Goal: Information Seeking & Learning: Learn about a topic

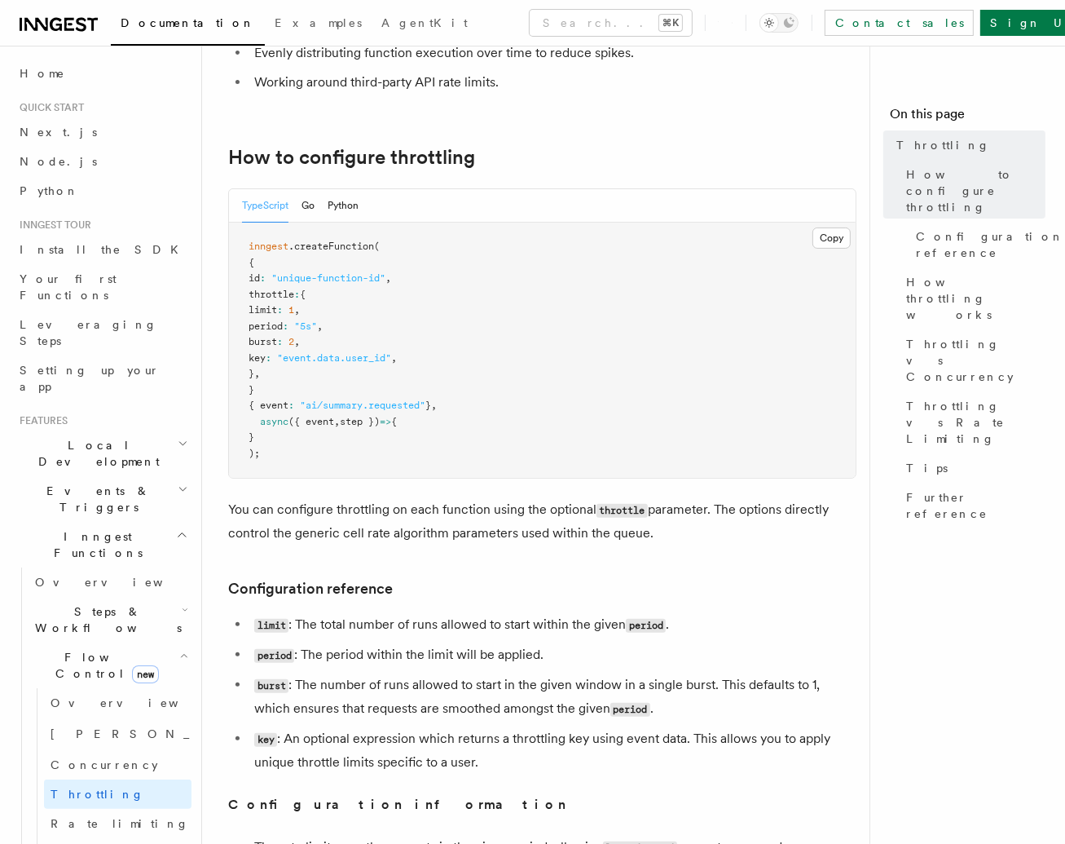
scroll to position [264, 0]
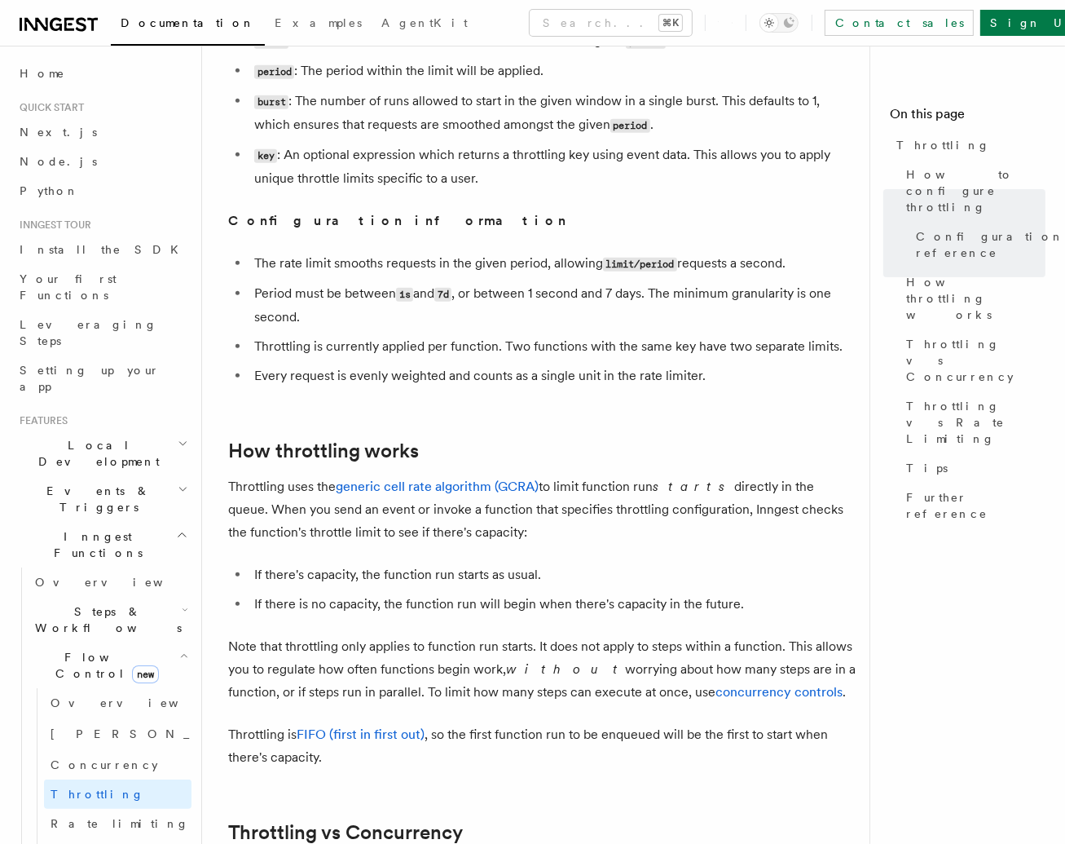
scroll to position [933, 0]
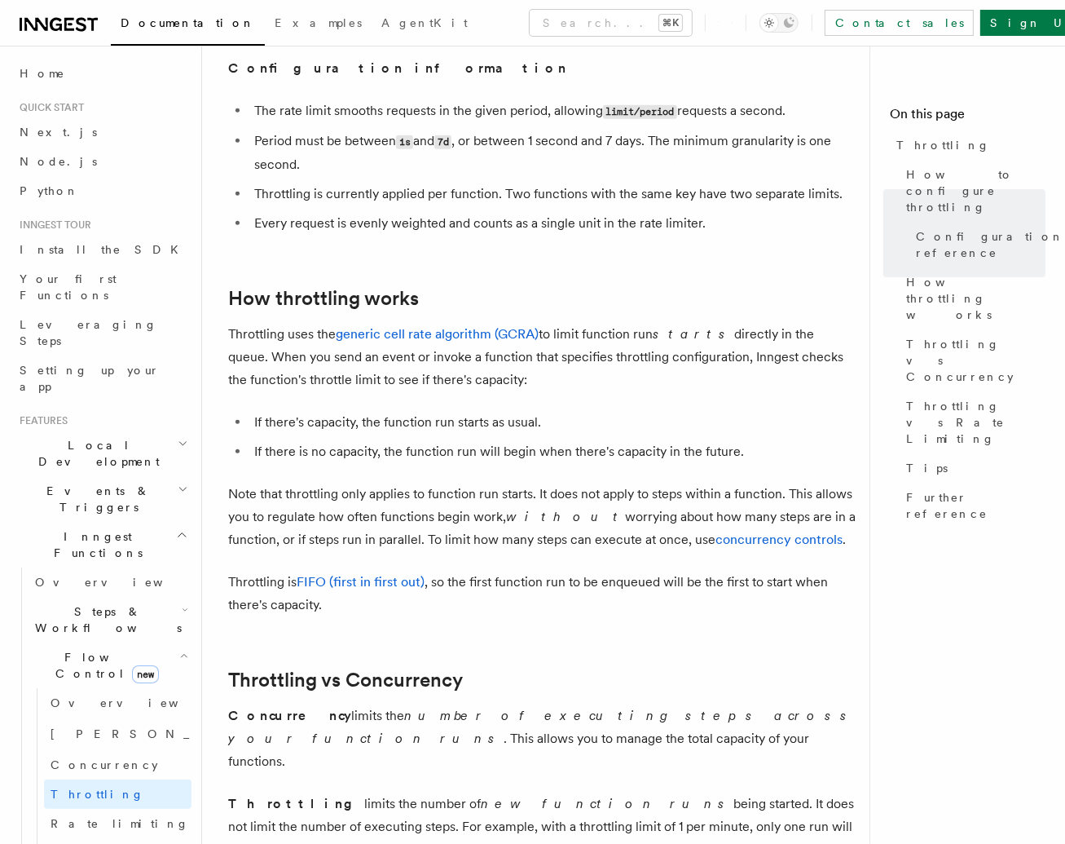
click at [391, 505] on p "Note that throttling only applies to function run starts. It does not apply to …" at bounding box center [542, 517] width 629 height 68
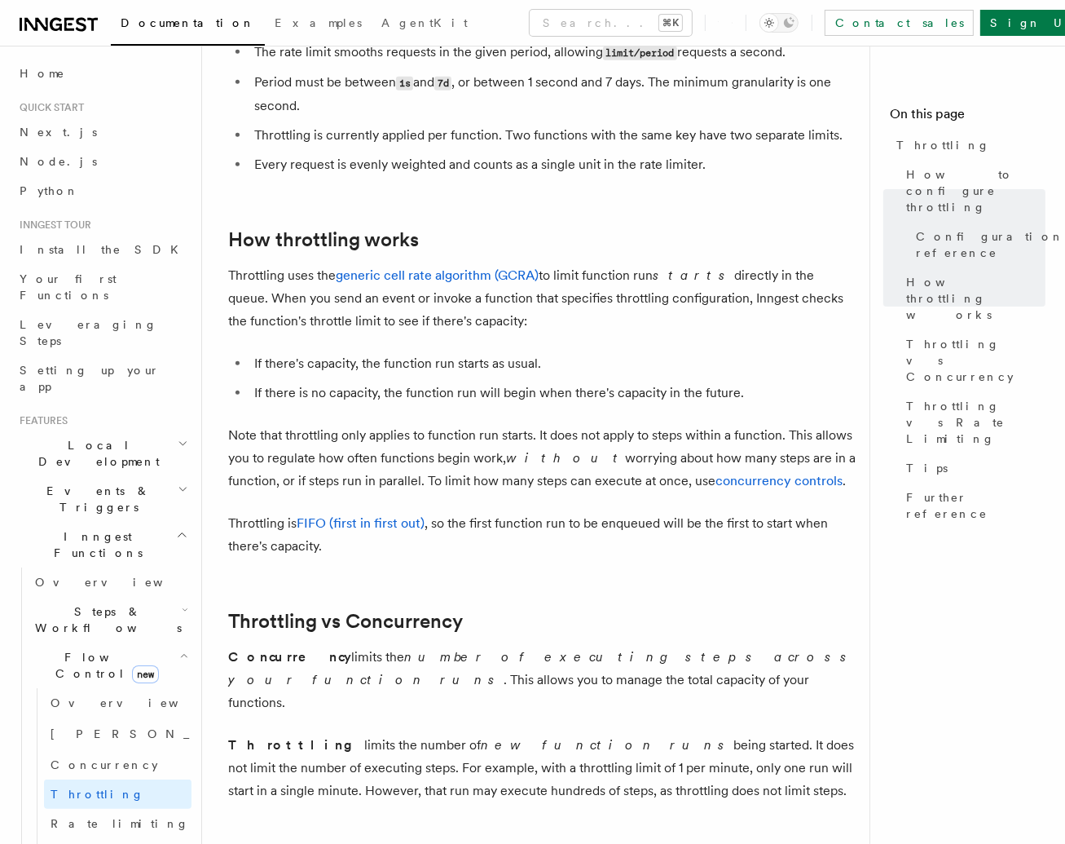
scroll to position [1220, 0]
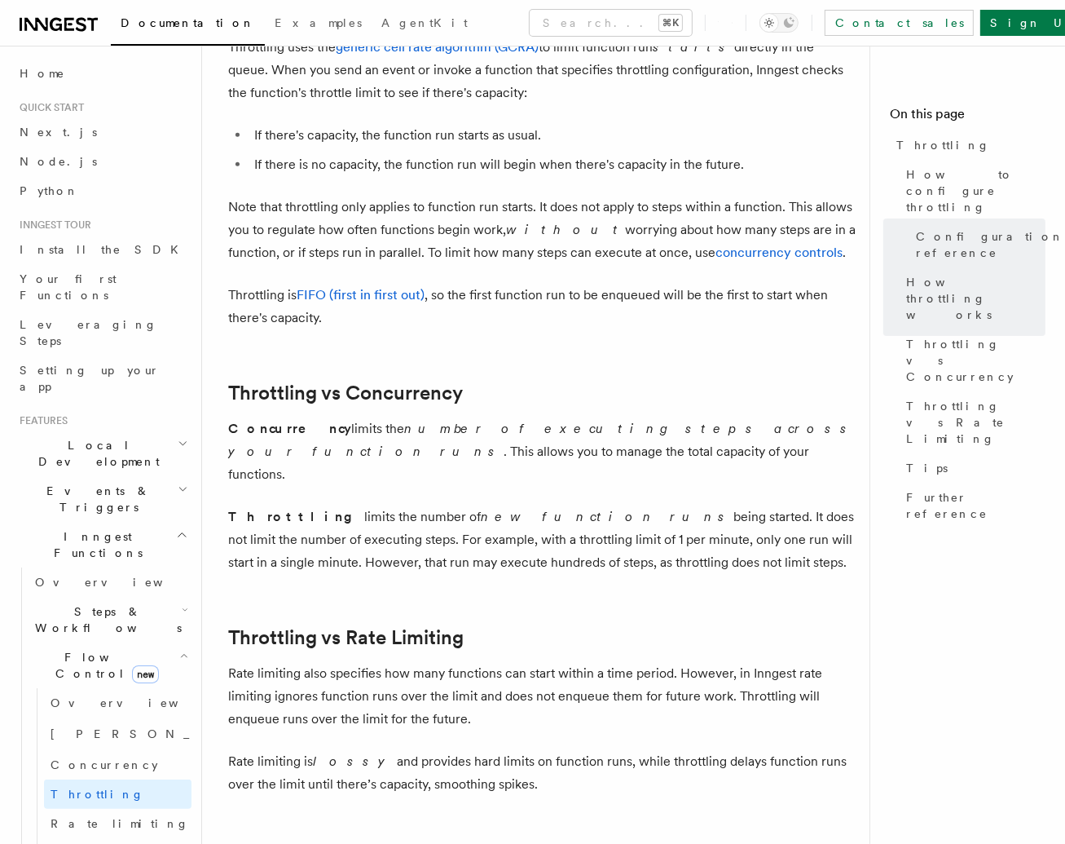
click at [391, 505] on p "Throttling limits the number of new function runs being started. It does not li…" at bounding box center [542, 539] width 629 height 68
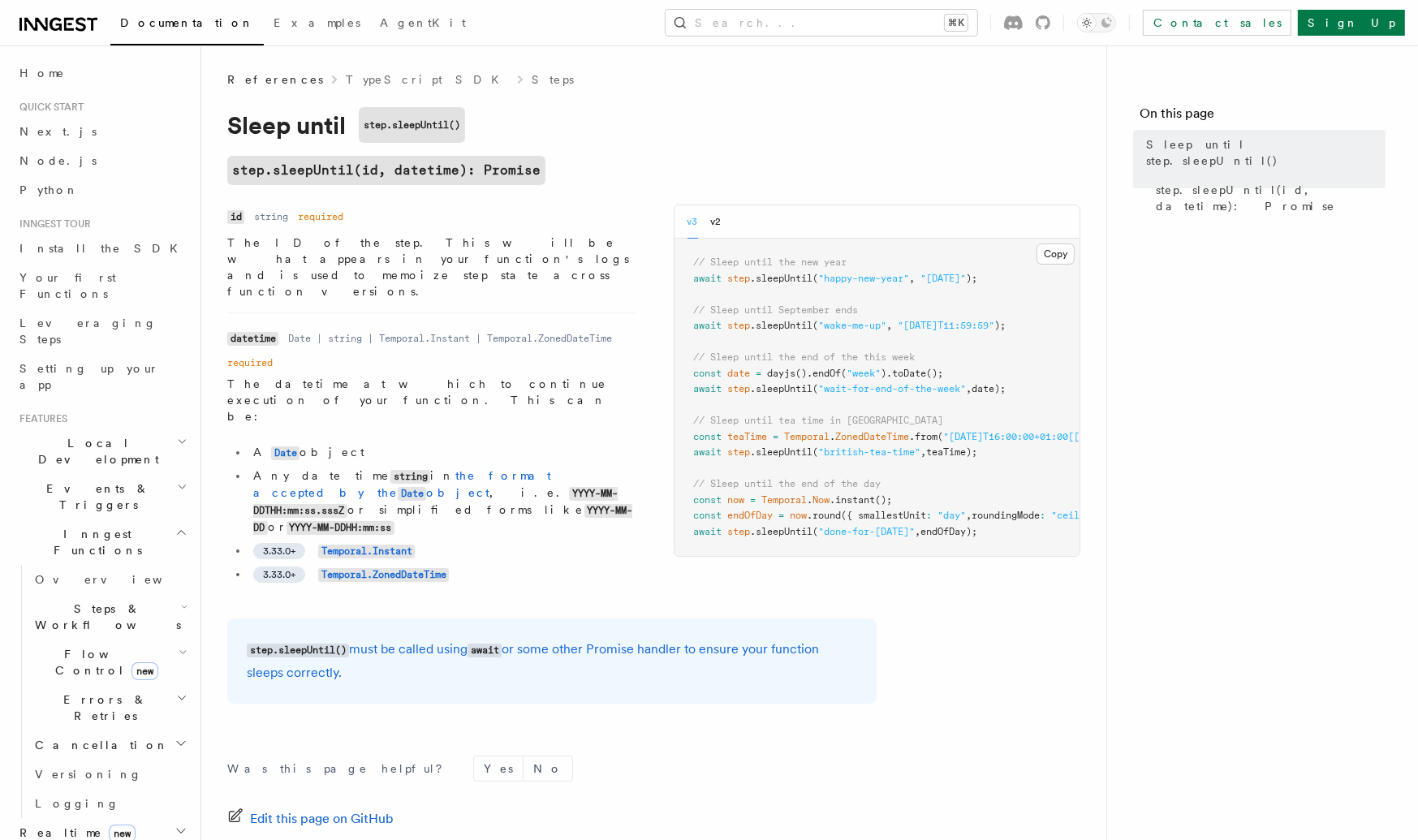
click at [473, 326] on dl "Name datetime Type Date | string | Temporal.Instant | Temporal.ZonedDateTime Re…" at bounding box center [430, 458] width 407 height 263
click at [447, 375] on p "The datetime at which to continue execution of your function. This can be:" at bounding box center [430, 399] width 407 height 49
click at [753, 114] on h1 "Sleep until step.sleepUntil()" at bounding box center [552, 125] width 649 height 36
click at [732, 169] on h2 "step.sleepUntil(id, datetime): Promise" at bounding box center [552, 170] width 649 height 29
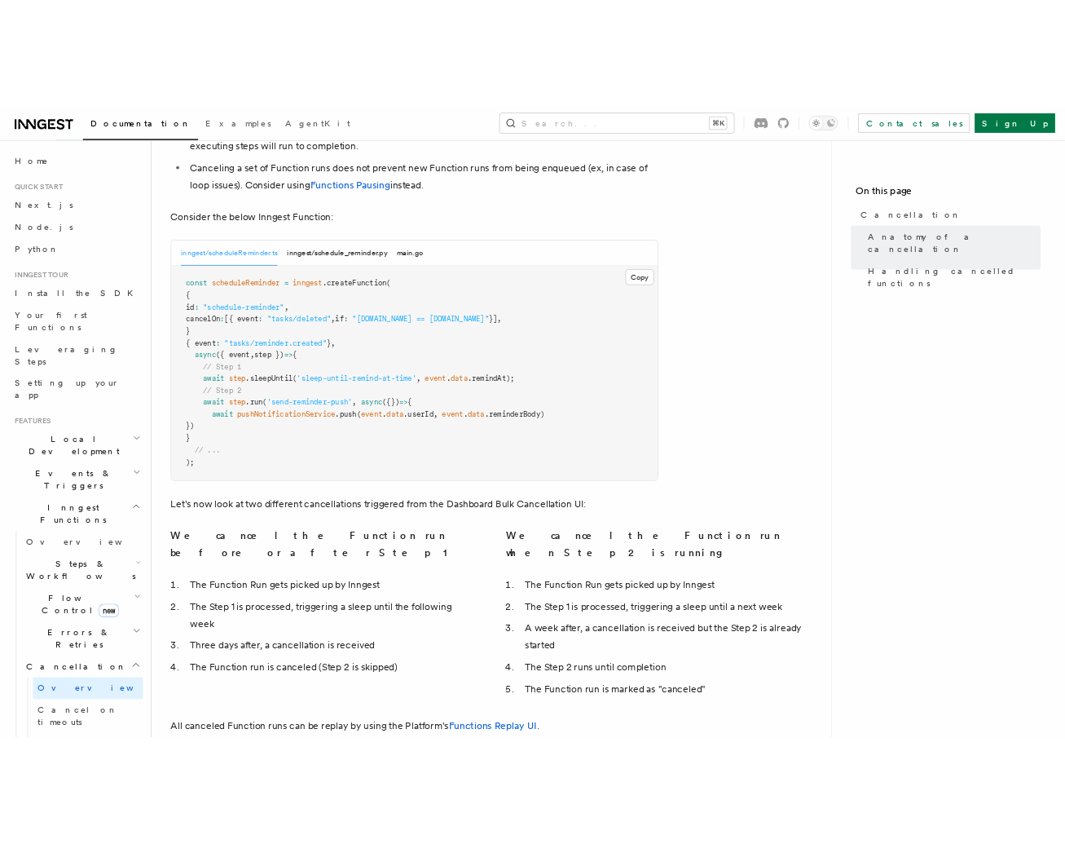
scroll to position [931, 0]
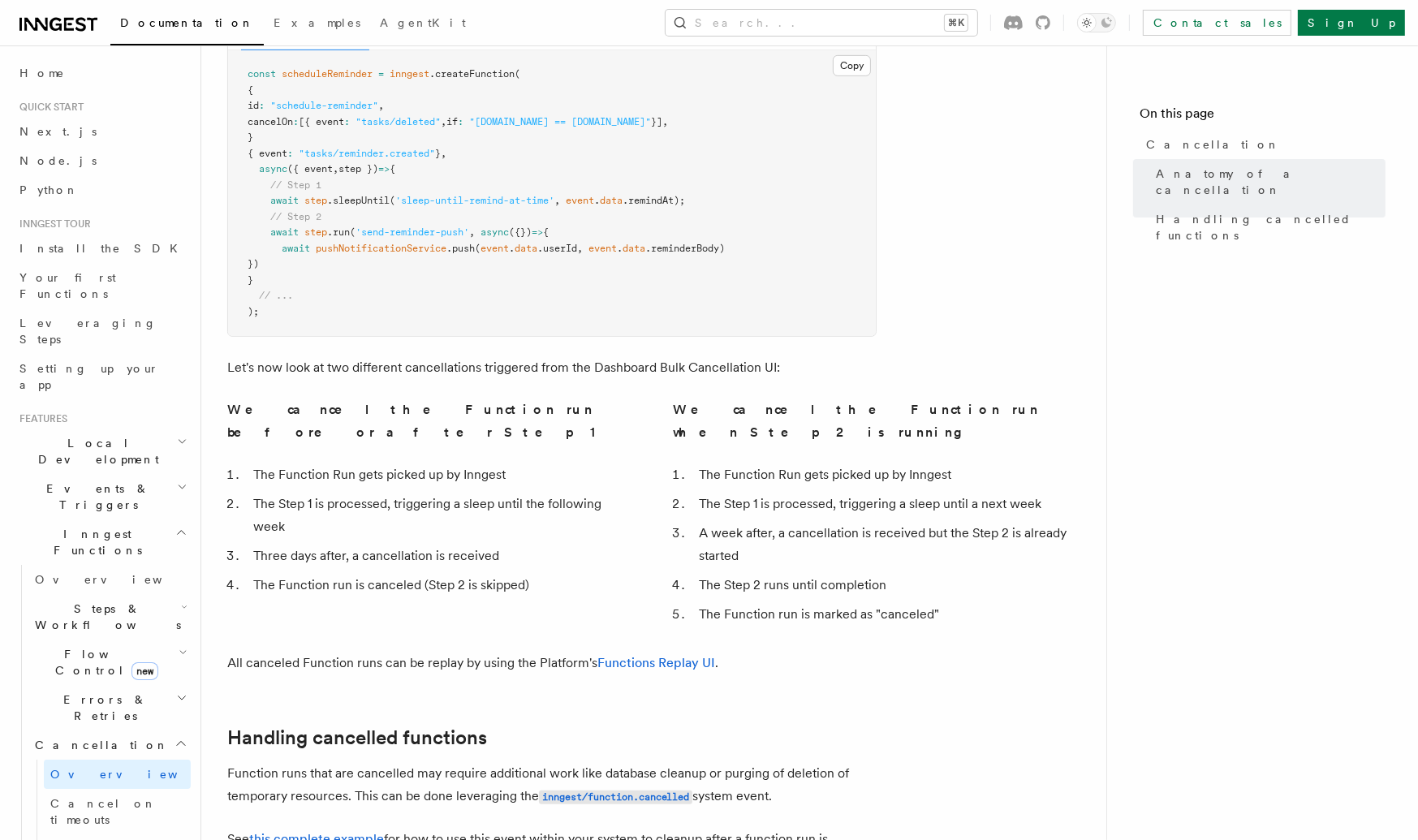
click at [478, 827] on p "See this complete example for how to use this event within your system to clean…" at bounding box center [552, 850] width 649 height 46
click at [379, 827] on p "See this complete example for how to use this event within your system to clean…" at bounding box center [552, 850] width 649 height 46
click at [366, 831] on link "this complete example" at bounding box center [316, 838] width 134 height 15
click at [520, 827] on p "See this complete example for how to use this event within your system to clean…" at bounding box center [552, 850] width 649 height 46
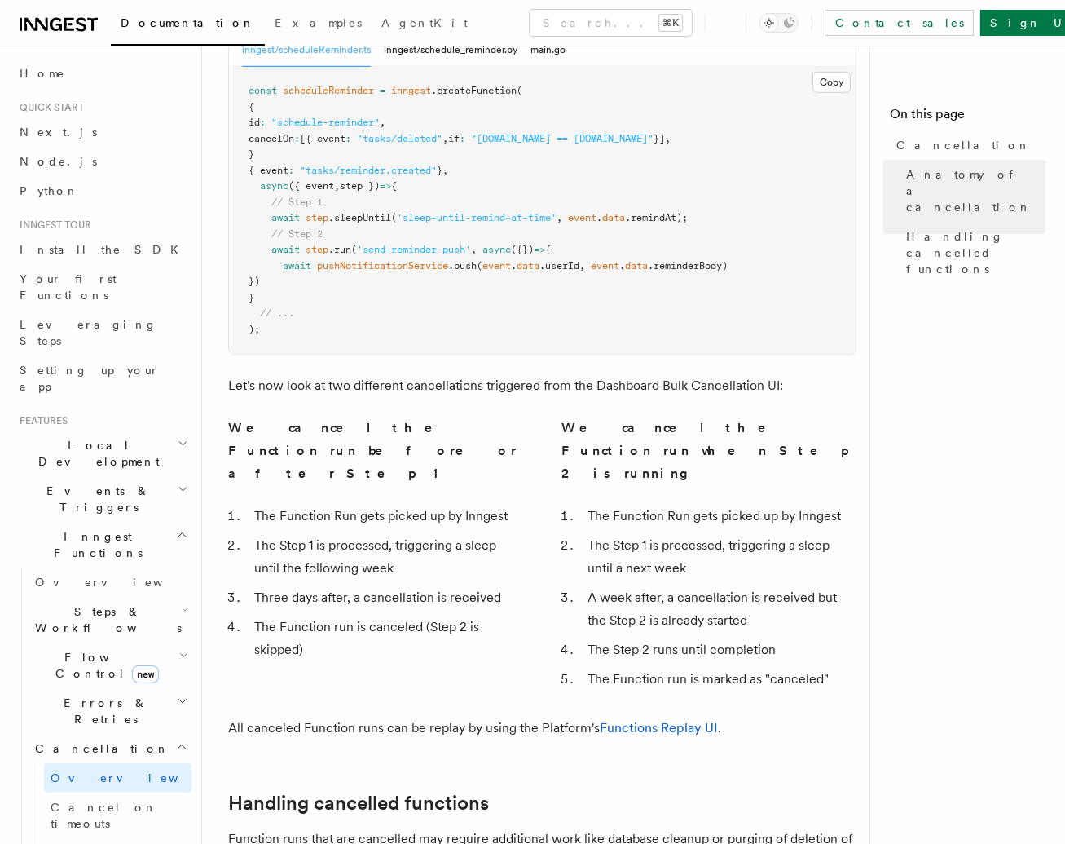
scroll to position [712, 0]
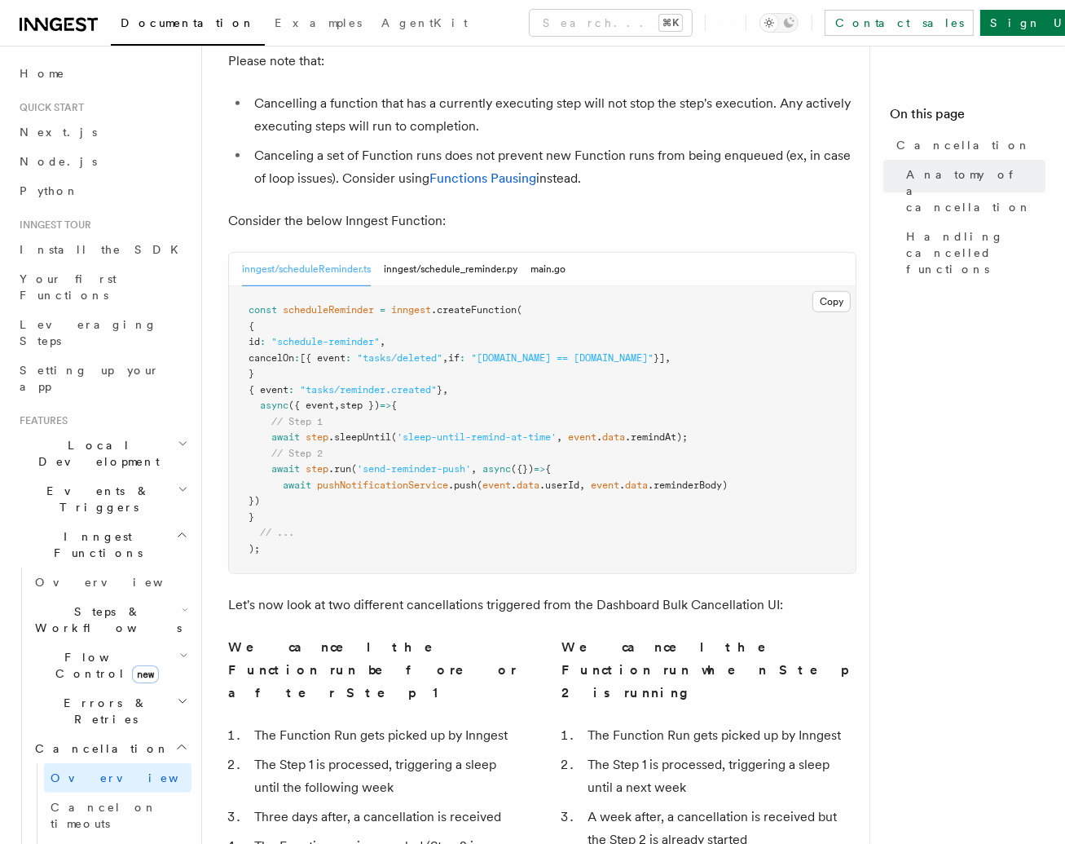
click at [529, 463] on span "({})" at bounding box center [522, 468] width 23 height 11
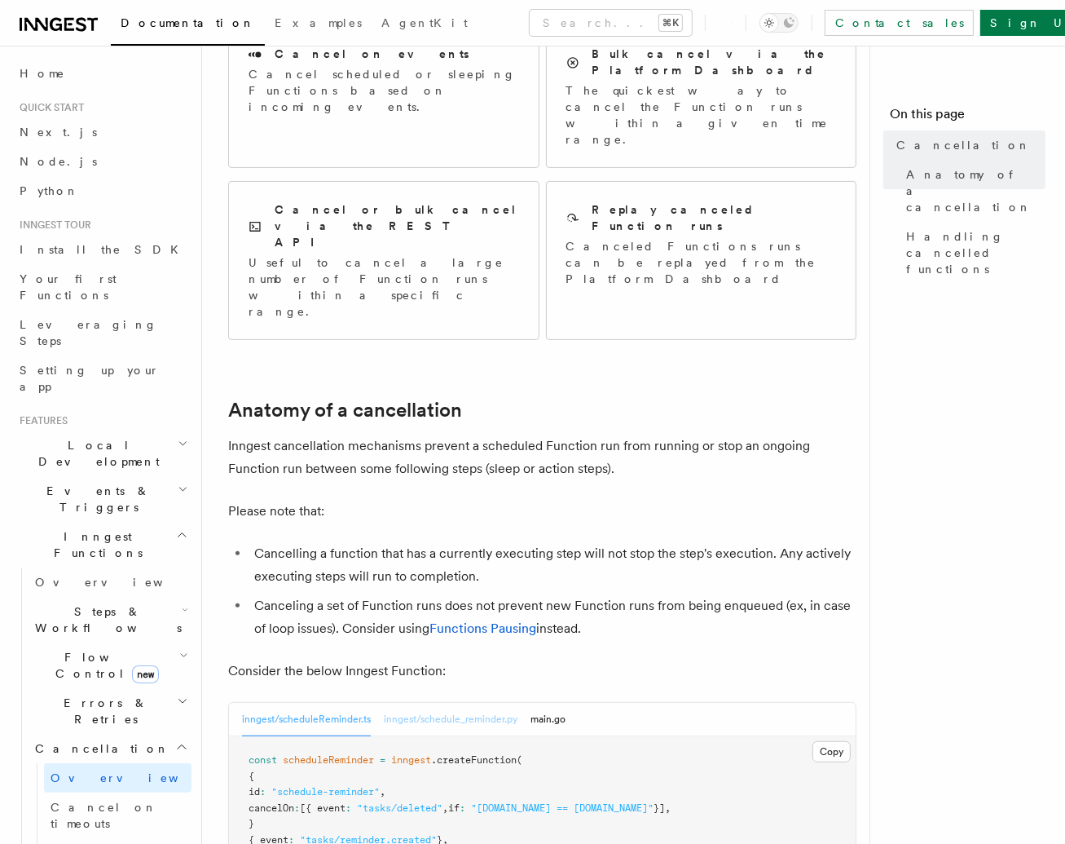
scroll to position [0, 0]
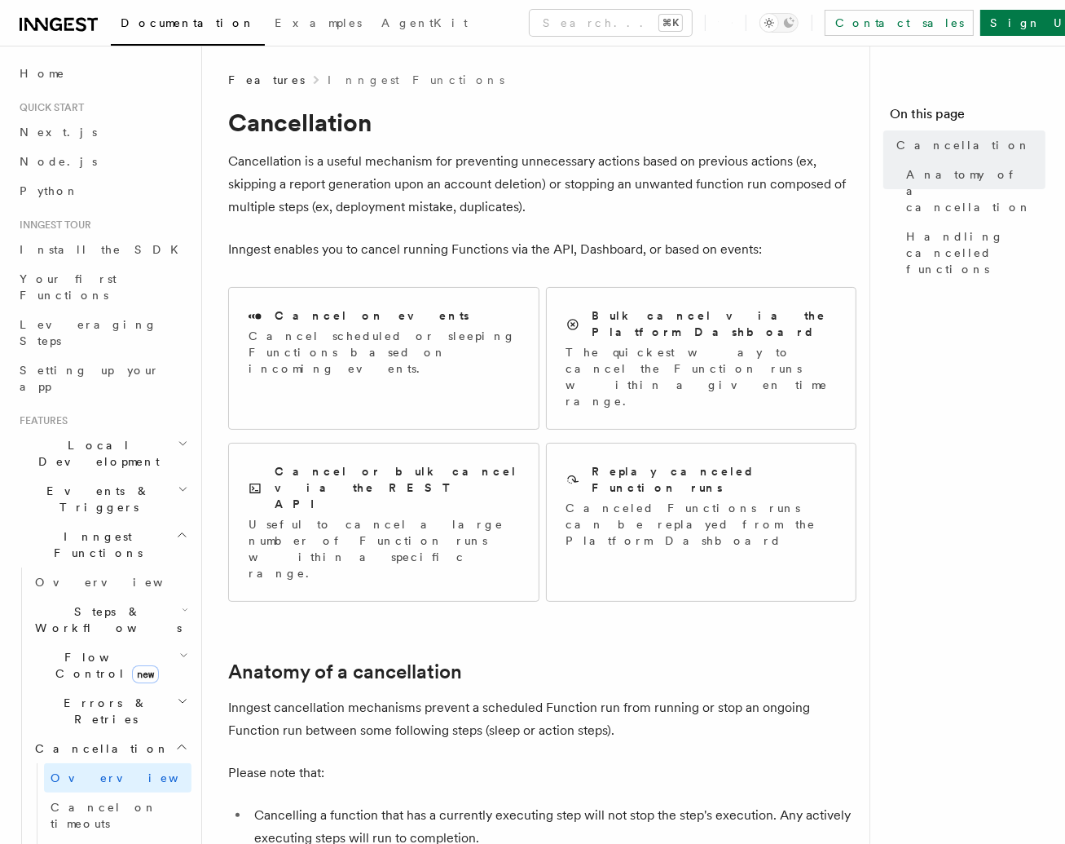
click at [394, 333] on p "Cancel scheduled or sleeping Functions based on incoming events." at bounding box center [384, 352] width 271 height 49
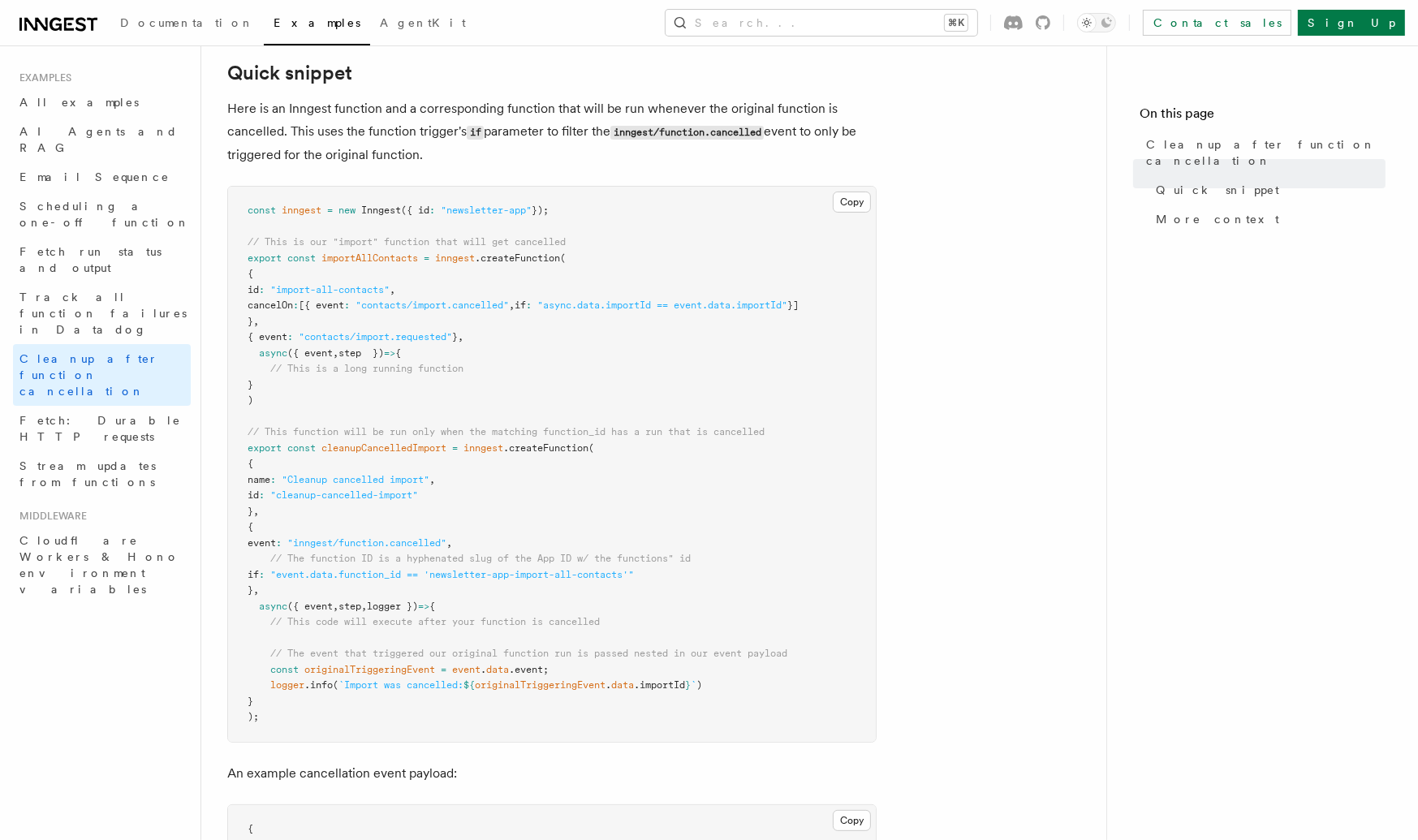
scroll to position [723, 0]
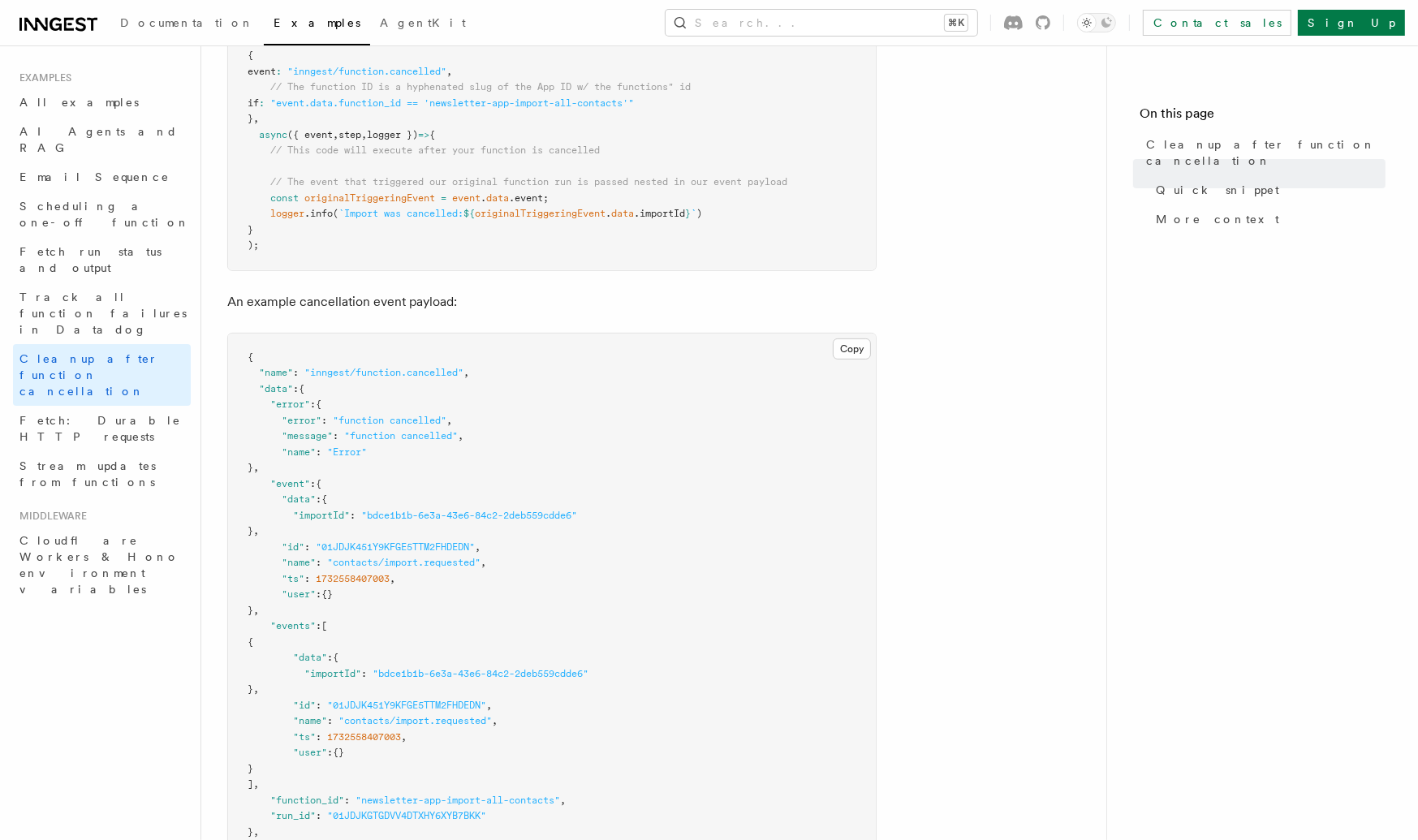
click at [1022, 372] on article "Examples Cleanup after function cancellation When function runs are cancelled, …" at bounding box center [653, 442] width 853 height 2188
